Goal: Task Accomplishment & Management: Manage account settings

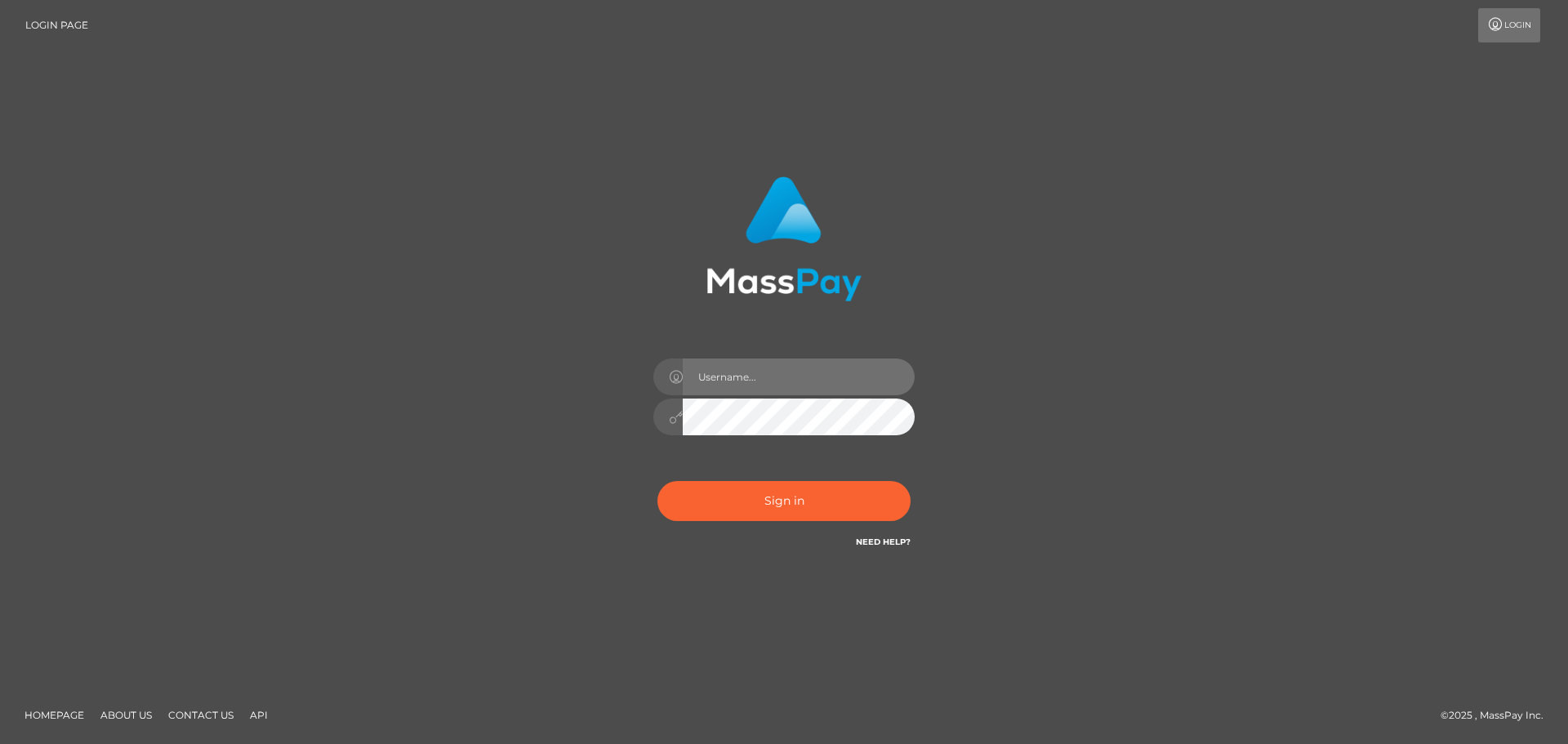
click at [756, 381] on input "text" at bounding box center [799, 377] width 232 height 36
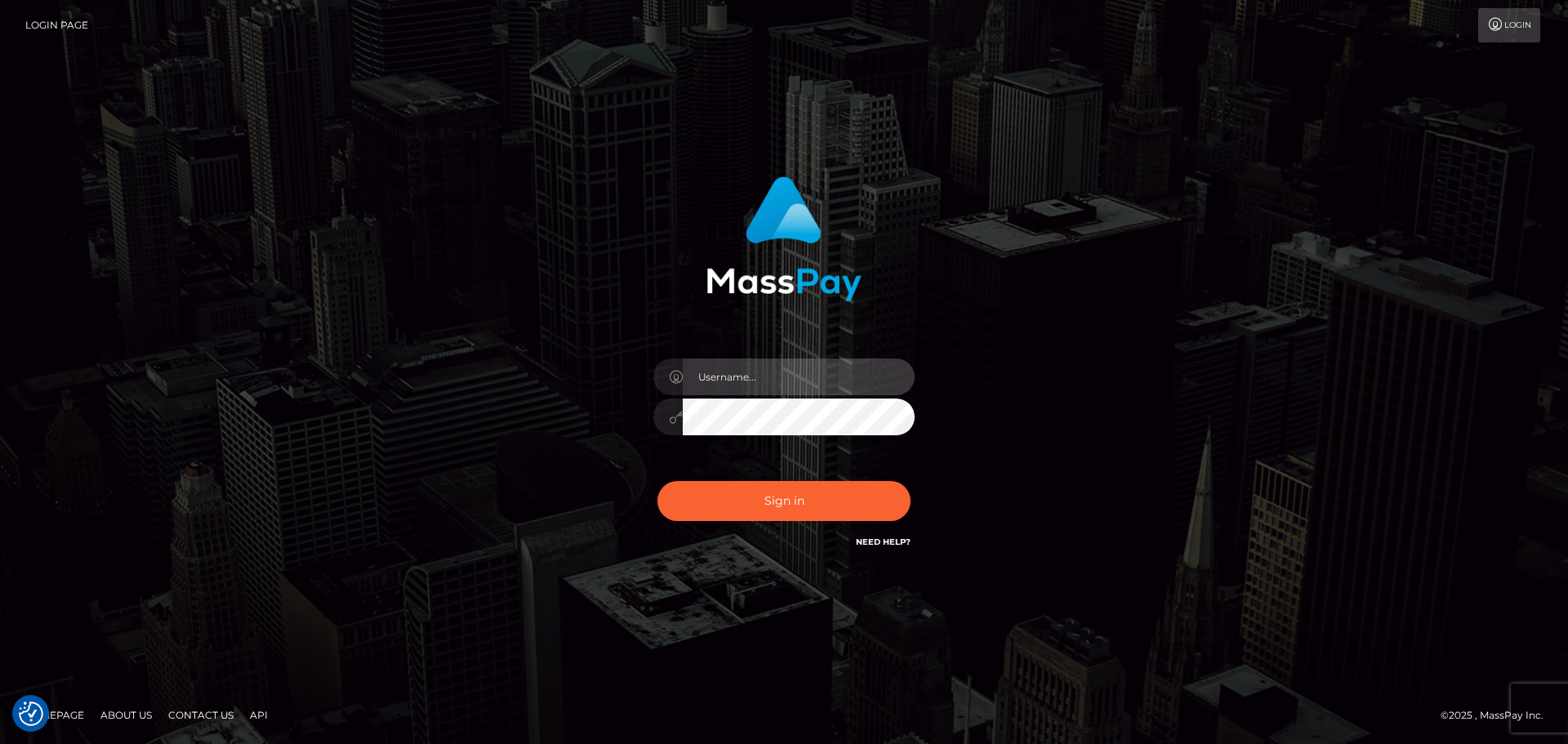
type input "dmitry.ts"
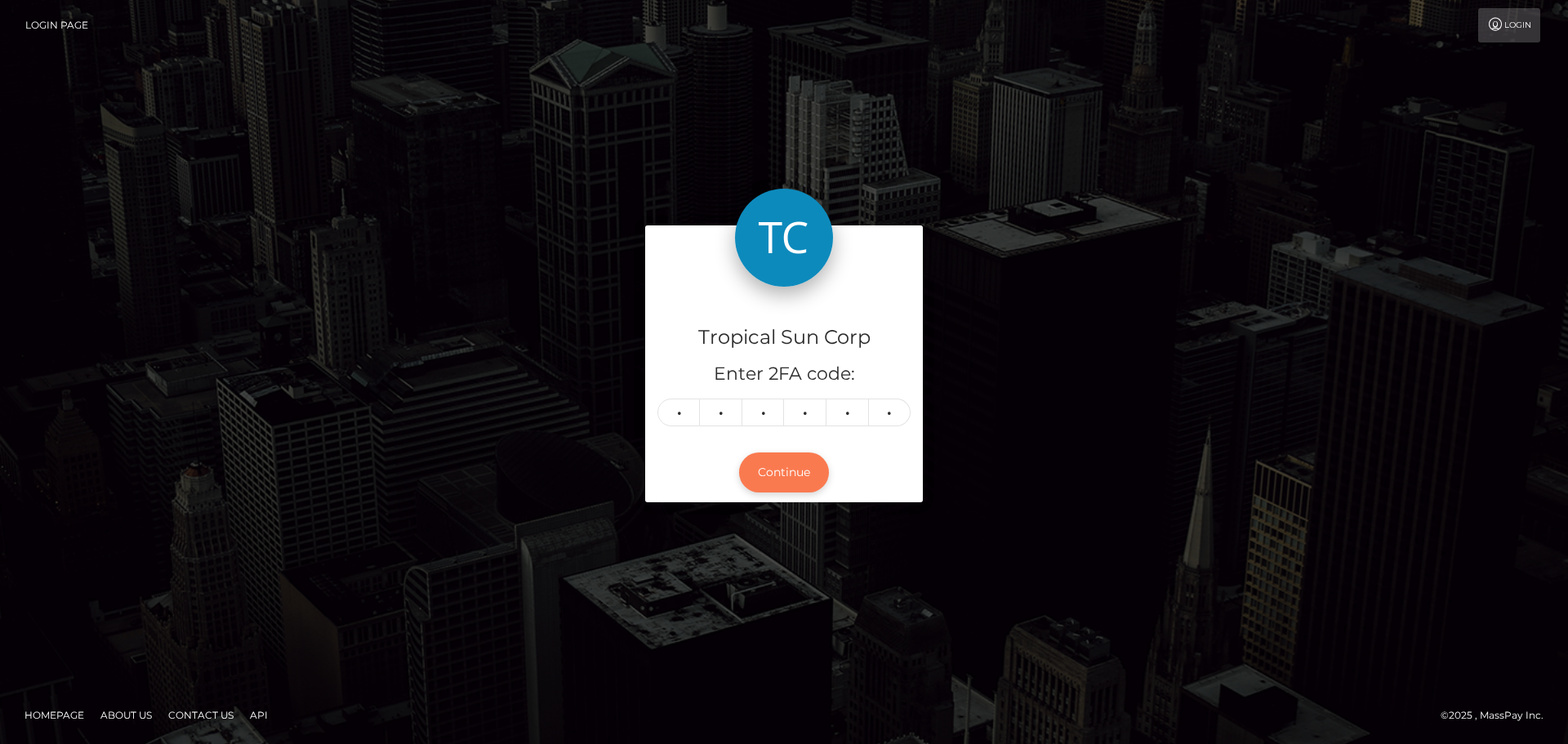
click at [783, 479] on button "Continue" at bounding box center [784, 472] width 90 height 40
